Goal: Navigation & Orientation: Find specific page/section

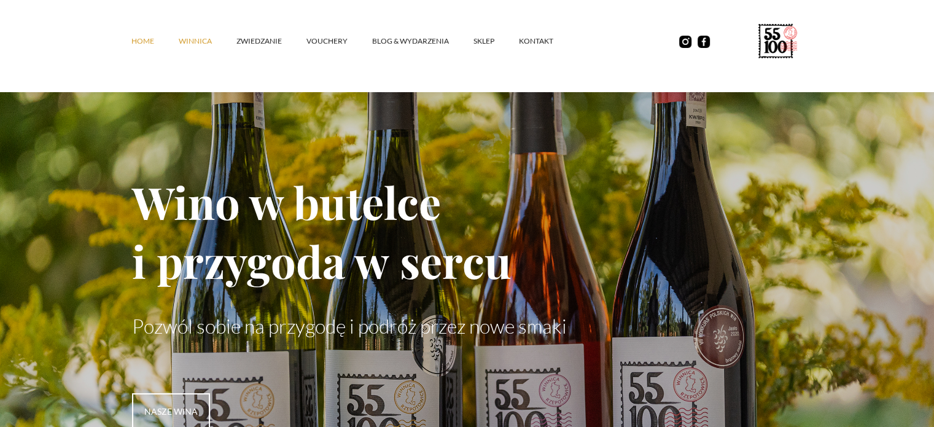
click at [198, 37] on link "winnica" at bounding box center [208, 41] width 58 height 37
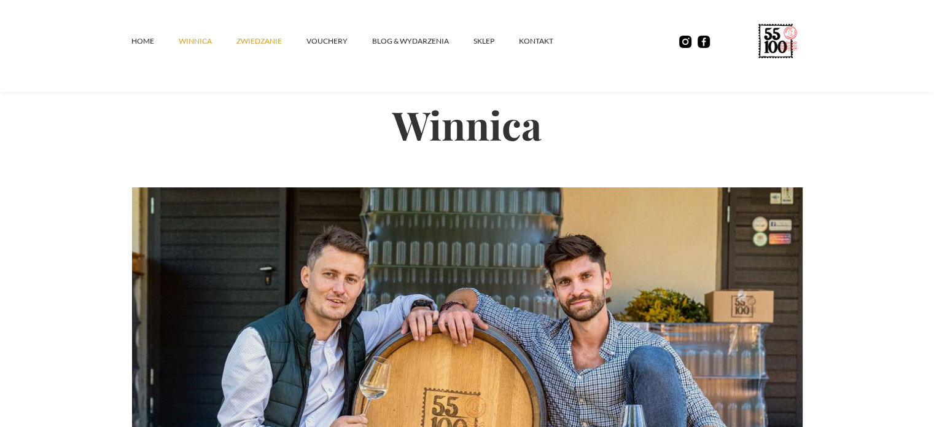
click at [258, 49] on link "ZWIEDZANIE" at bounding box center [272, 41] width 70 height 37
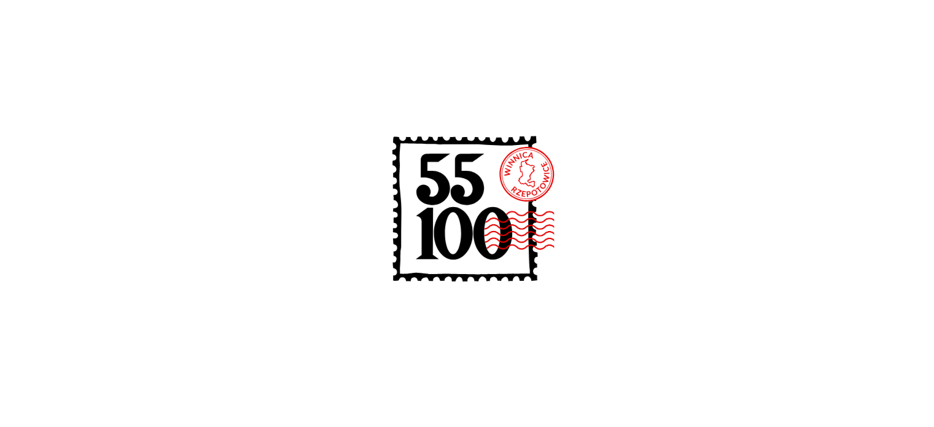
scroll to position [1720, 0]
click at [434, 238] on icon at bounding box center [453, 233] width 39 height 53
click at [464, 254] on icon at bounding box center [453, 233] width 39 height 53
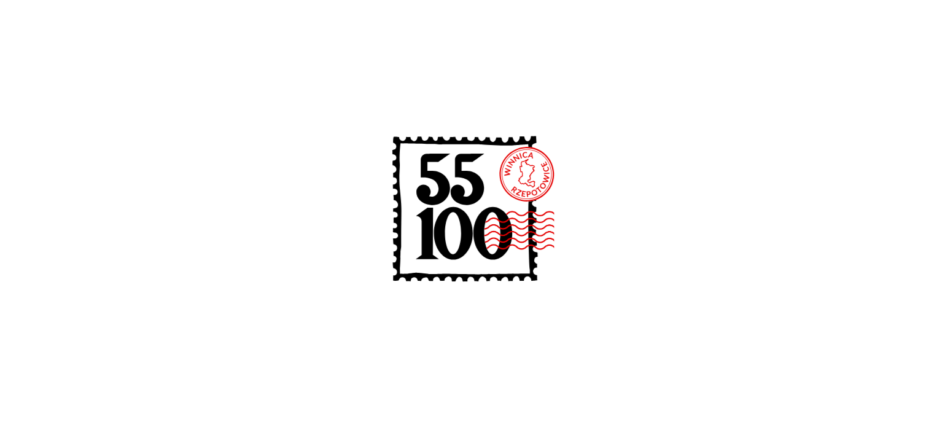
click at [531, 193] on icon at bounding box center [467, 212] width 197 height 197
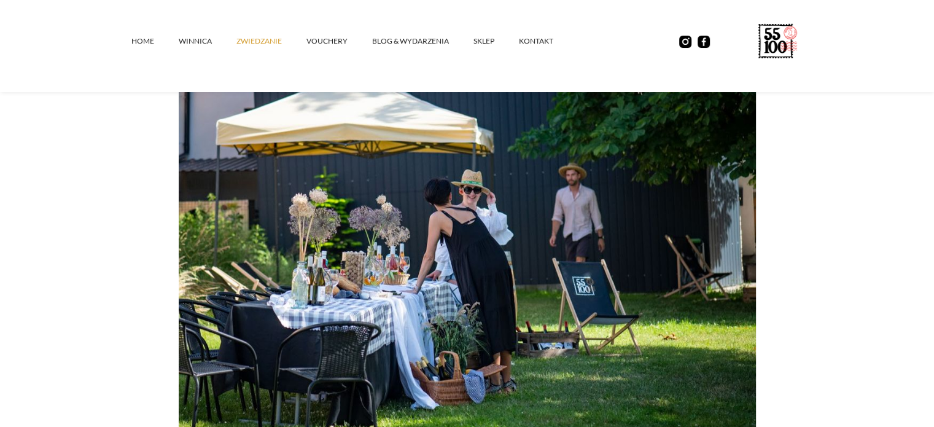
scroll to position [1843, 0]
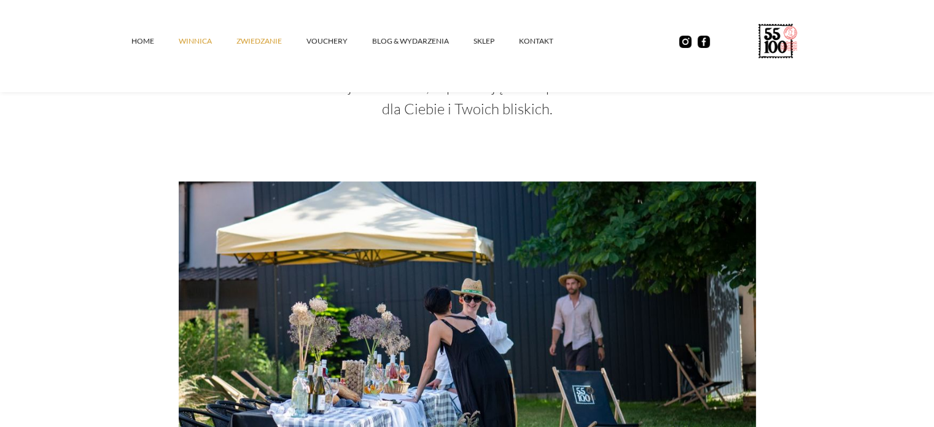
click at [199, 46] on link "winnica" at bounding box center [208, 41] width 58 height 37
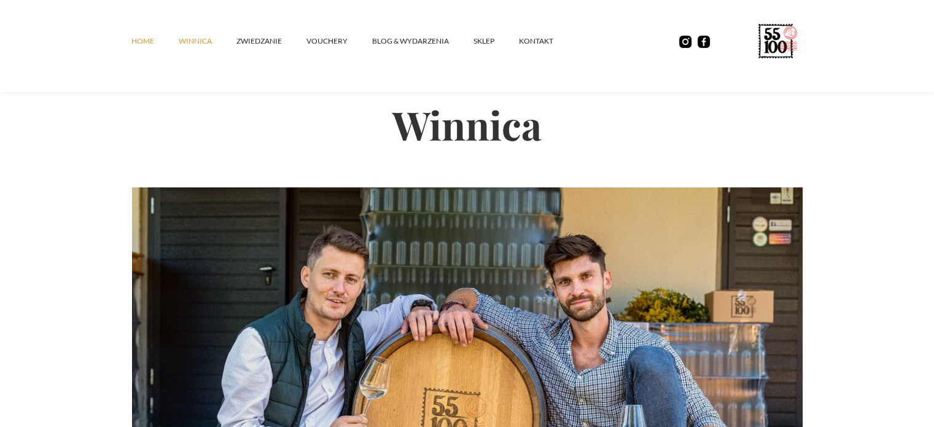
click at [135, 41] on link "Home" at bounding box center [154, 41] width 47 height 37
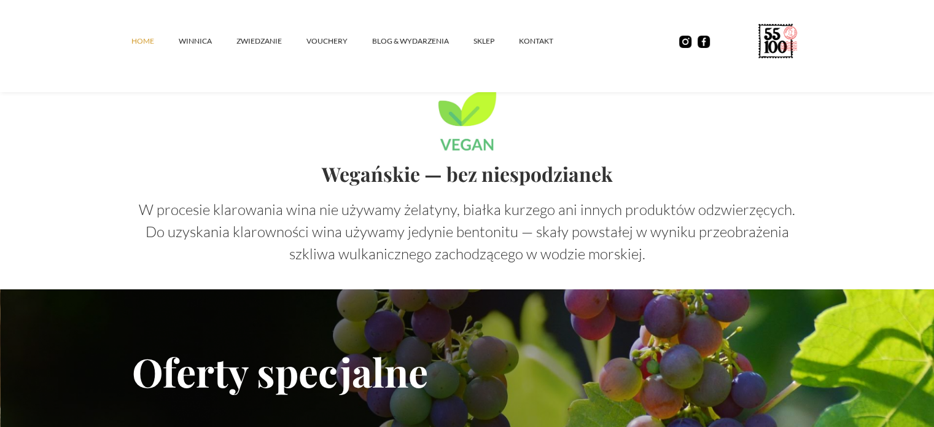
scroll to position [3035, 0]
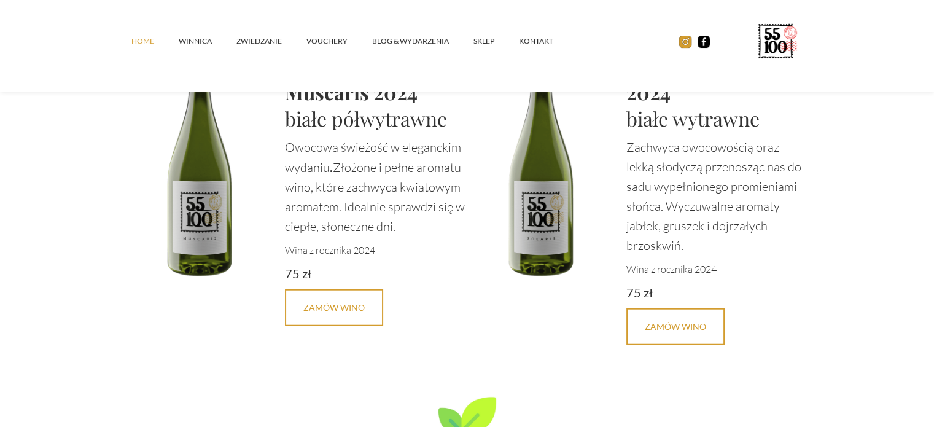
click at [683, 45] on img at bounding box center [685, 42] width 12 height 12
